Goal: Transaction & Acquisition: Purchase product/service

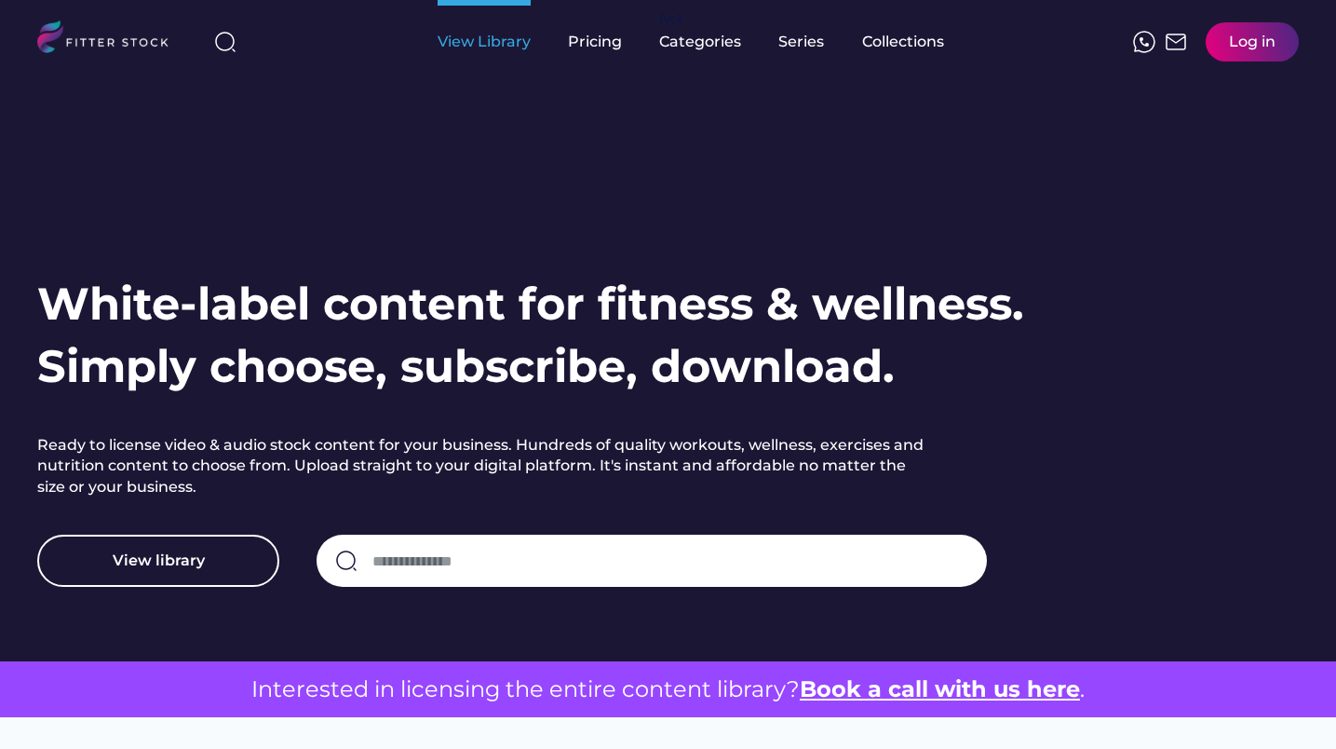
click at [479, 42] on div "View Library" at bounding box center [484, 42] width 93 height 20
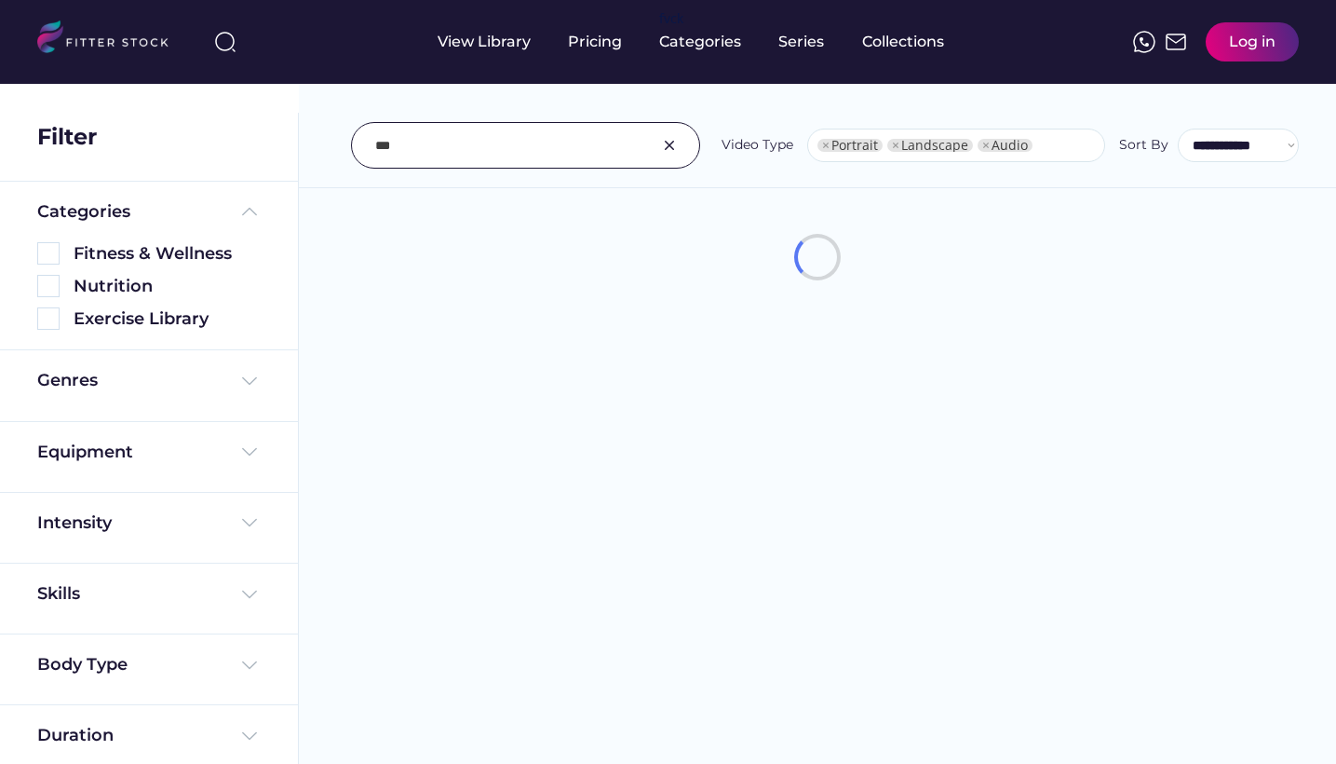
select select "**********"
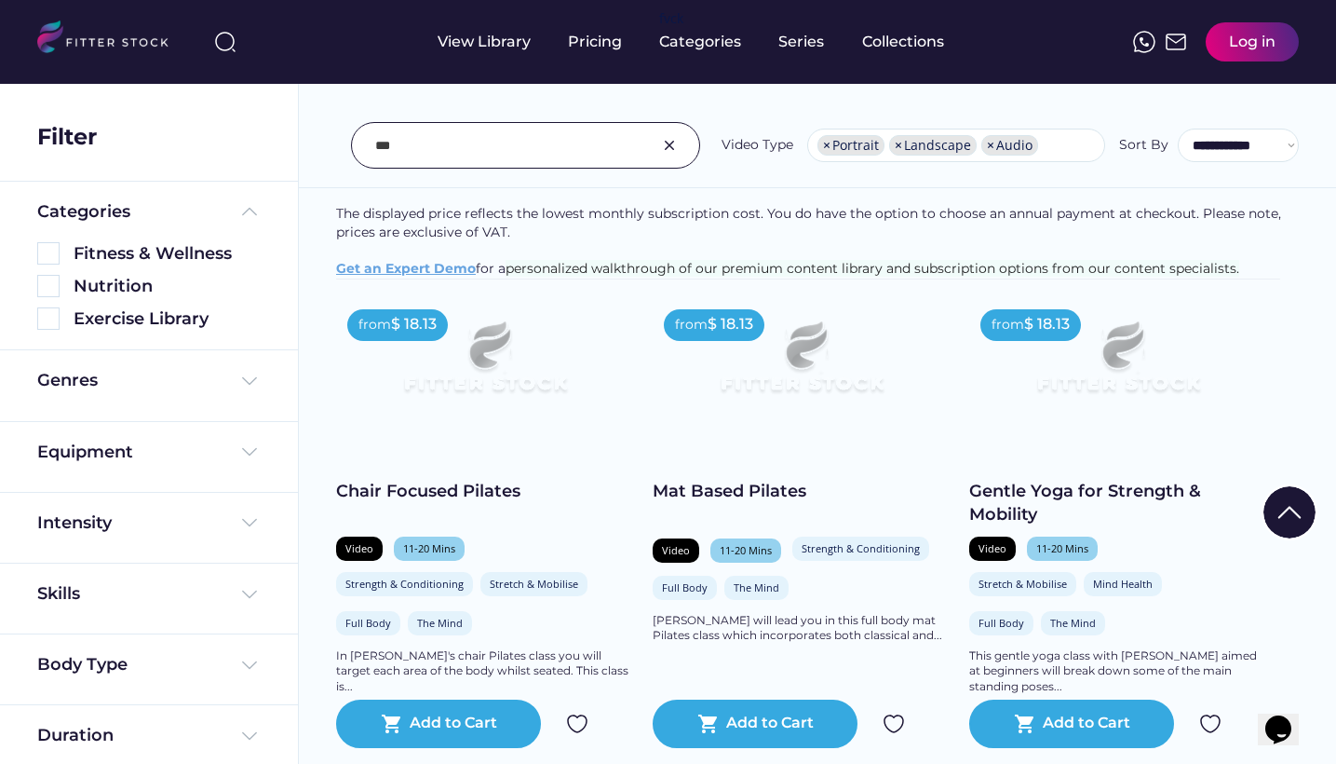
scroll to position [250, 0]
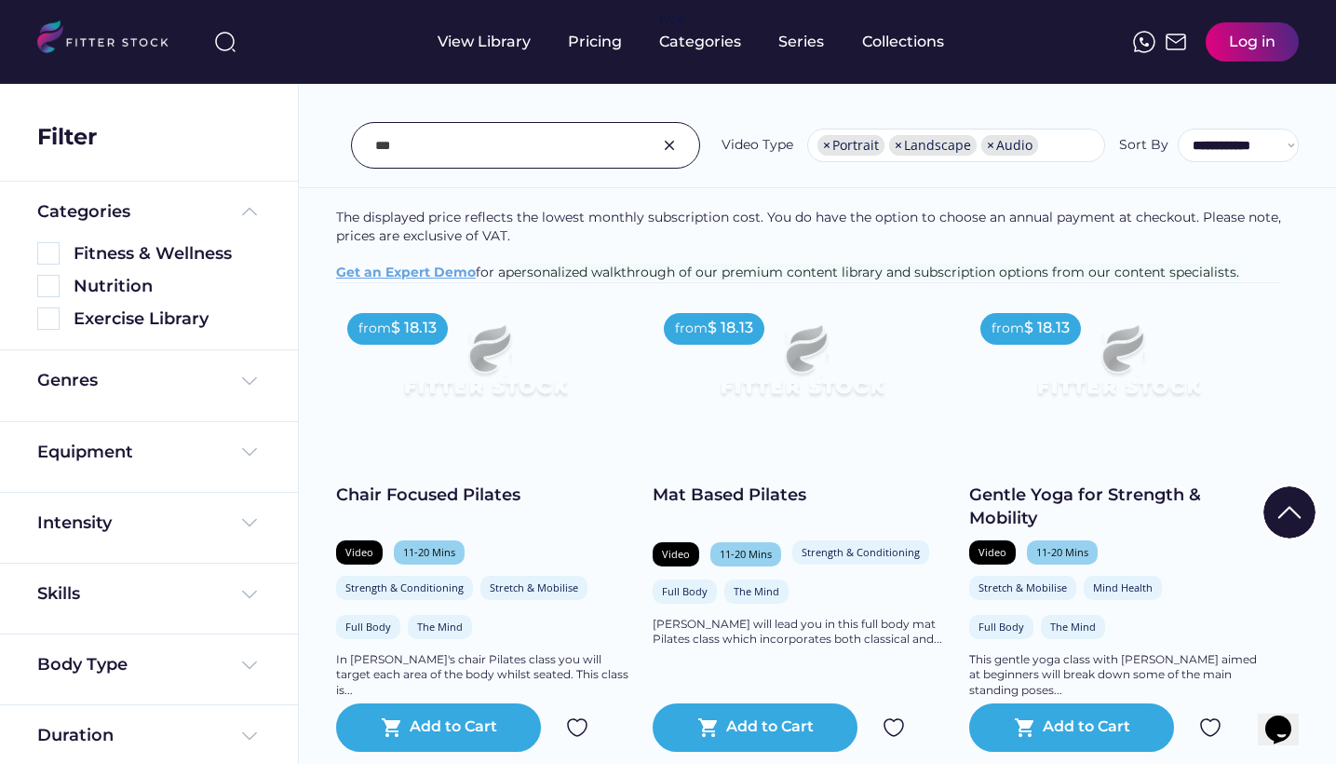
click at [540, 157] on input "input" at bounding box center [502, 145] width 254 height 39
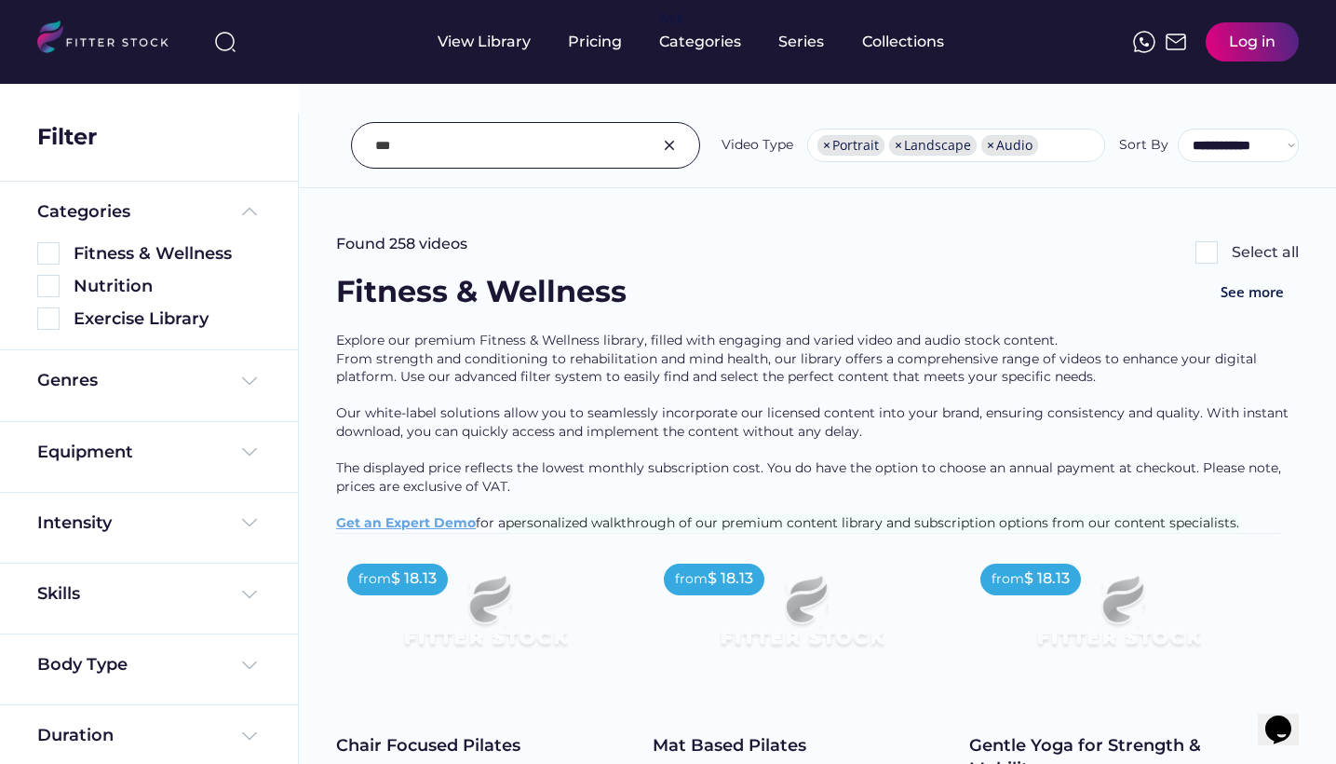
scroll to position [0, 0]
click at [144, 319] on div "Exercise Library" at bounding box center [167, 318] width 187 height 23
click at [54, 323] on img at bounding box center [48, 318] width 22 height 22
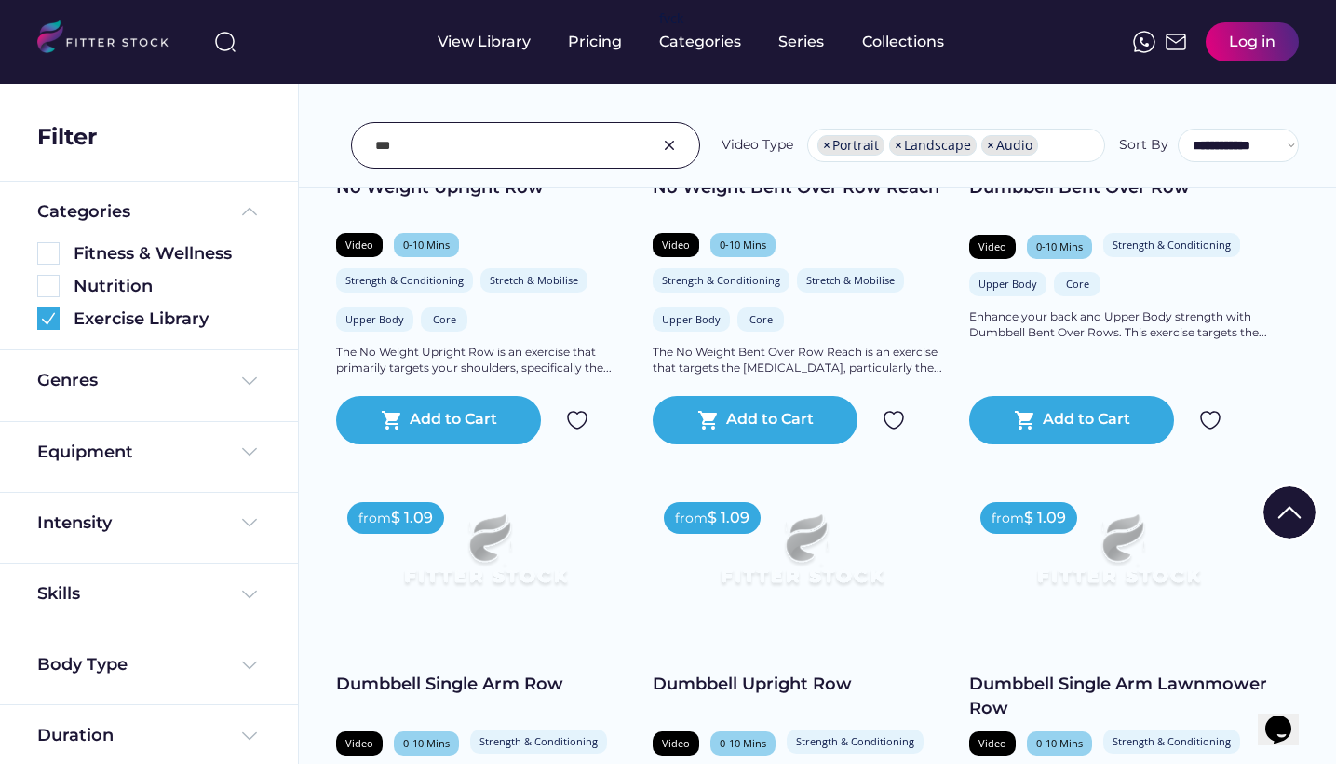
scroll to position [2564, 0]
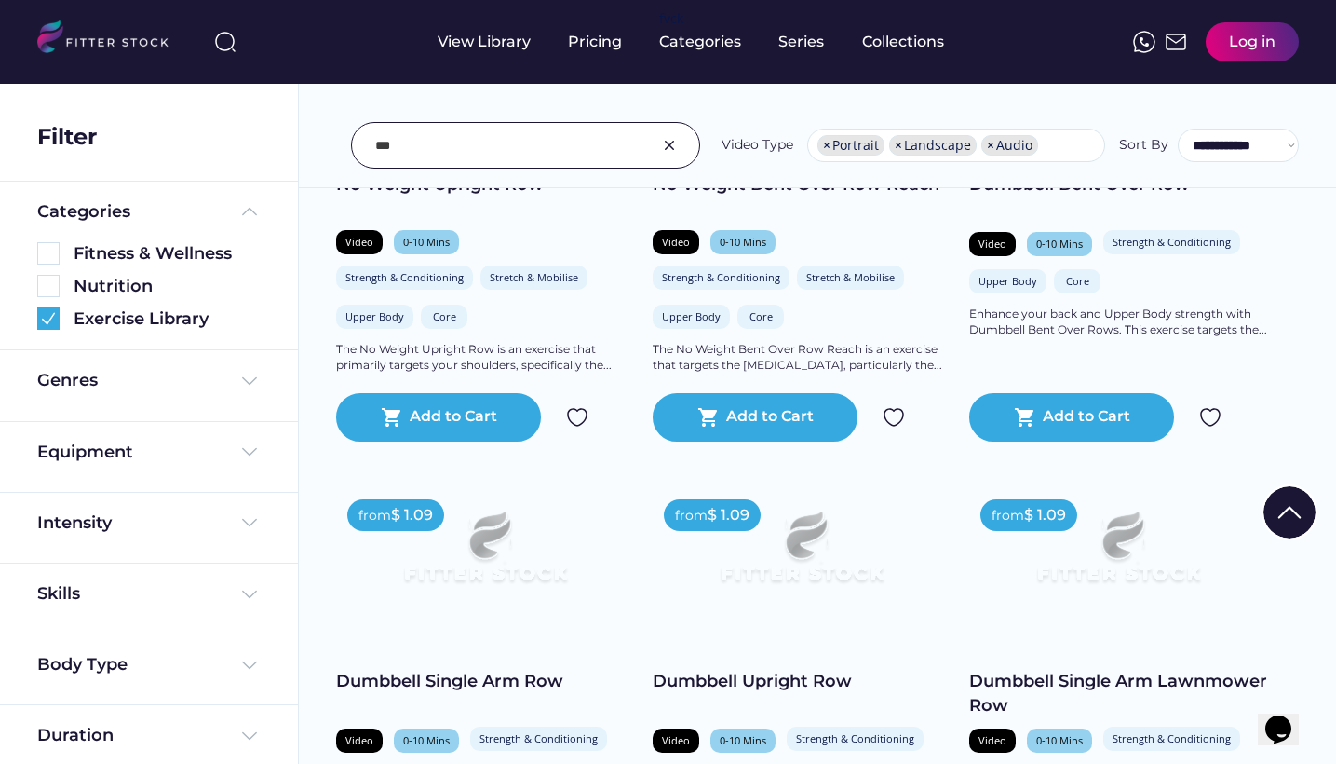
click at [702, 628] on div at bounding box center [668, 651] width 93 height 93
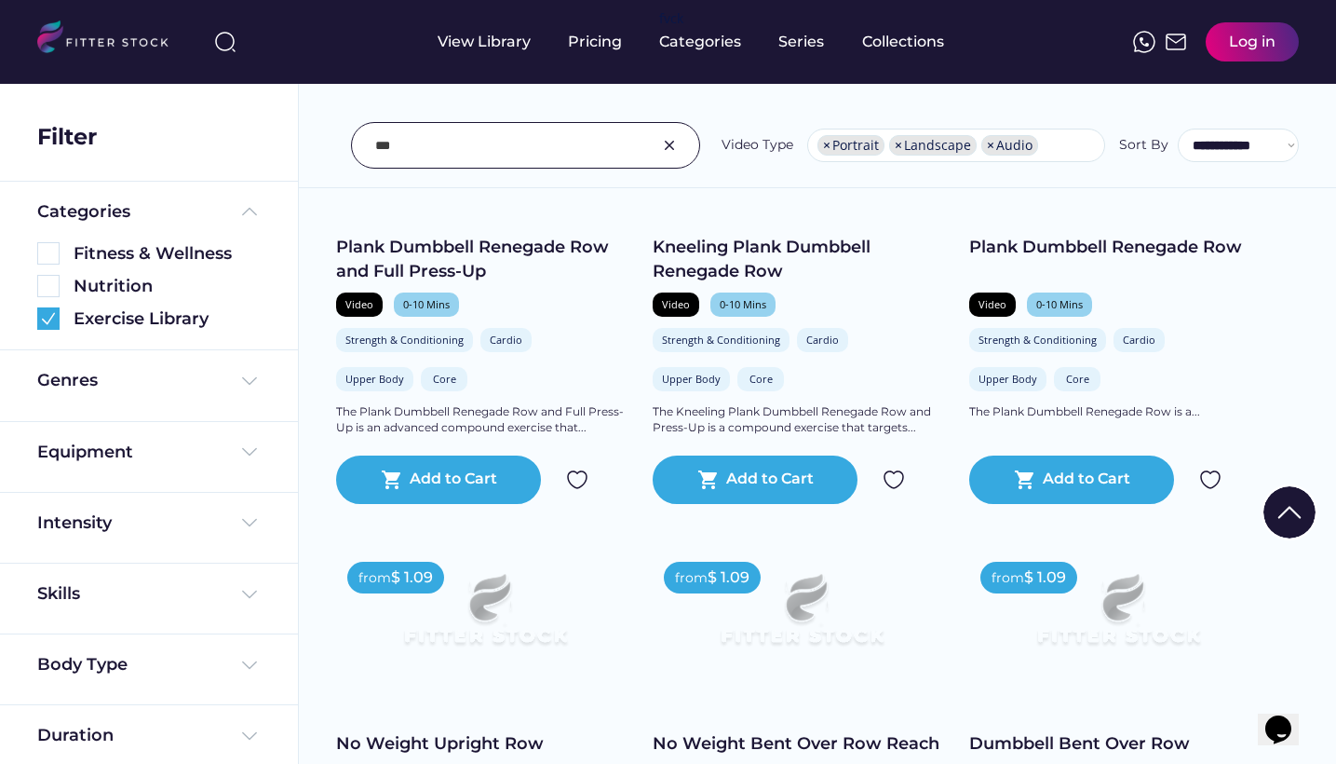
scroll to position [1988, 0]
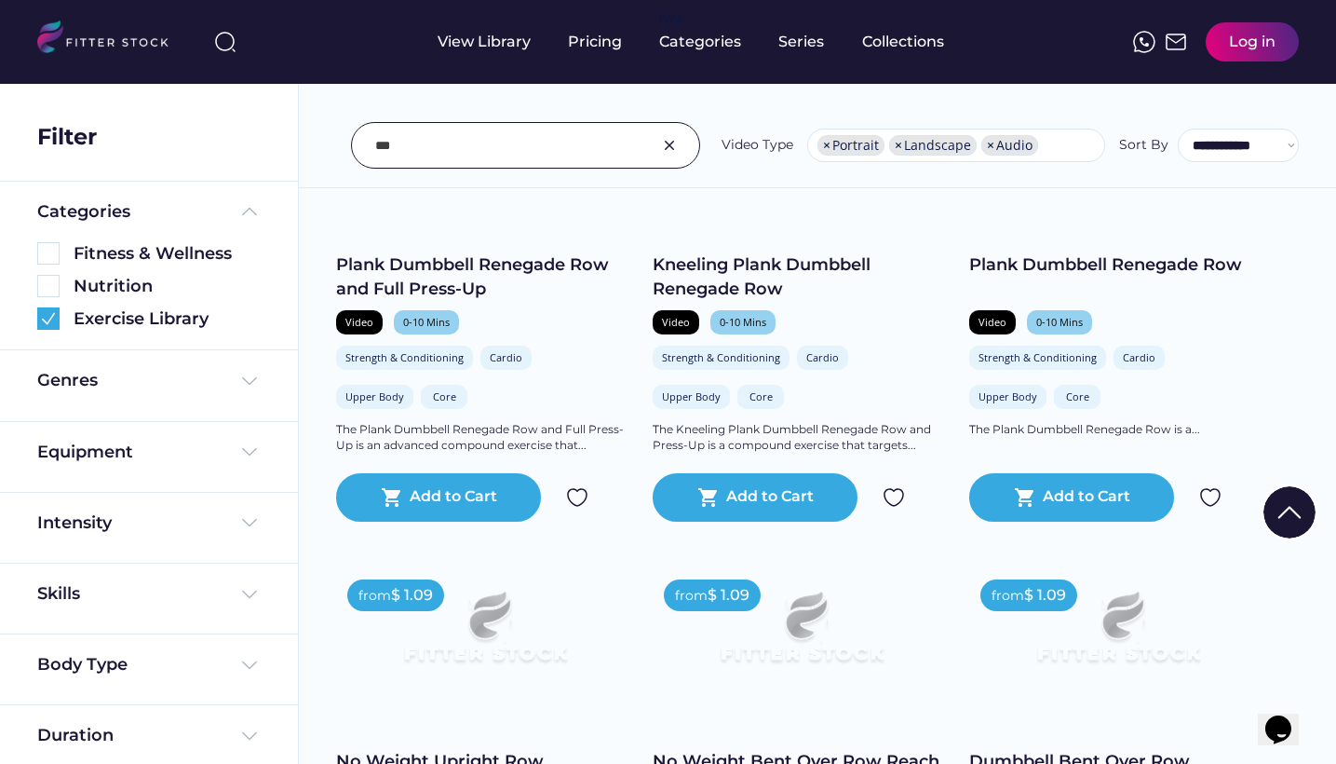
click at [751, 598] on div "from $ 1.09" at bounding box center [712, 595] width 97 height 32
